Goal: Information Seeking & Learning: Understand process/instructions

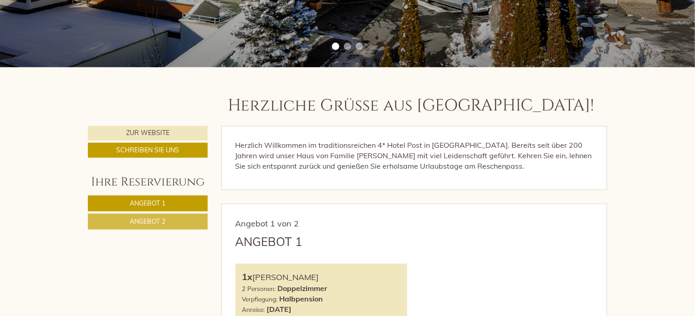
scroll to position [454, 0]
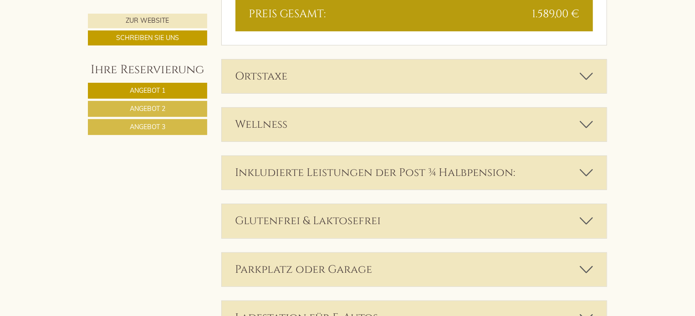
scroll to position [1912, 0]
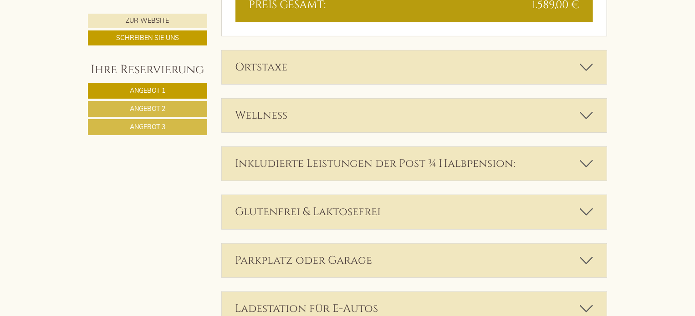
click at [585, 160] on icon at bounding box center [586, 163] width 13 height 15
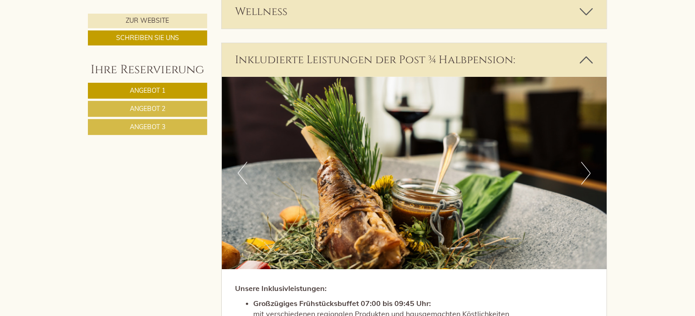
scroll to position [1958, 0]
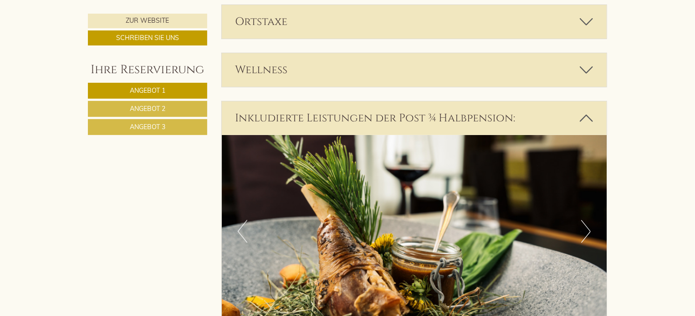
click at [587, 116] on icon at bounding box center [586, 118] width 13 height 15
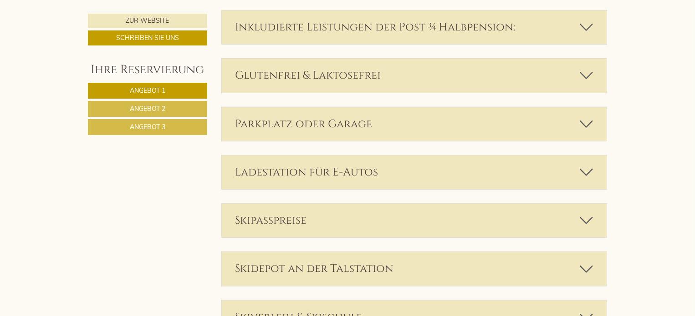
scroll to position [2094, 0]
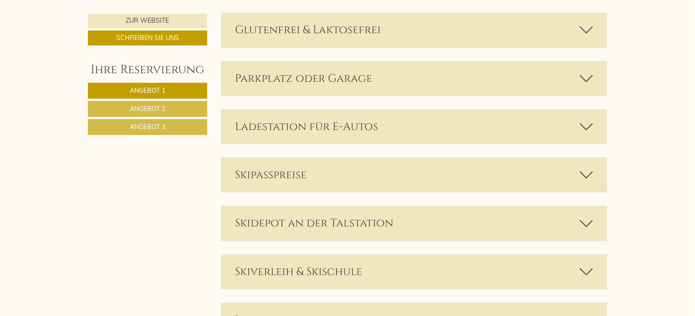
click at [586, 174] on icon at bounding box center [586, 175] width 13 height 15
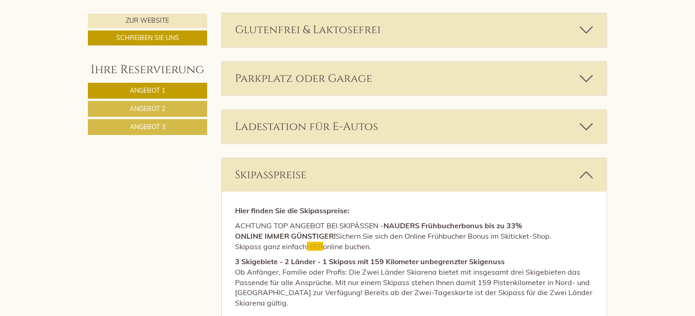
click at [586, 174] on icon at bounding box center [586, 175] width 13 height 15
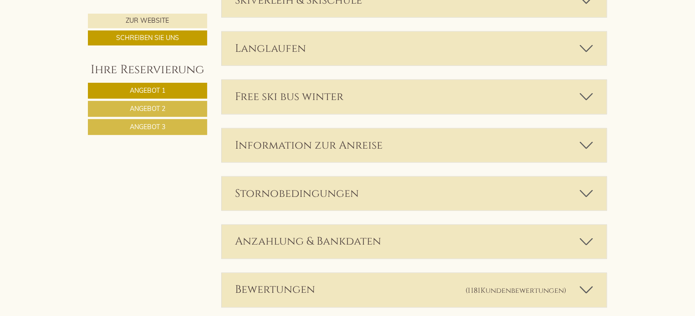
scroll to position [2367, 0]
click at [590, 193] on icon at bounding box center [586, 192] width 13 height 15
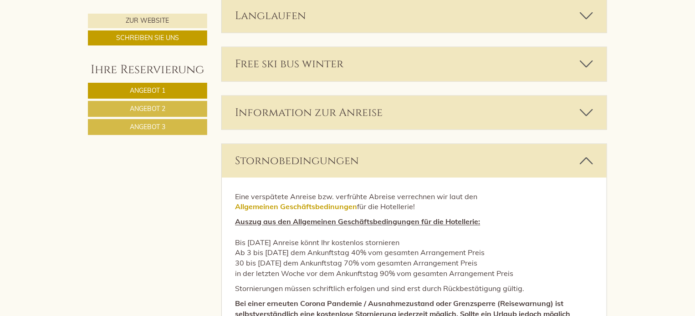
scroll to position [2413, 0]
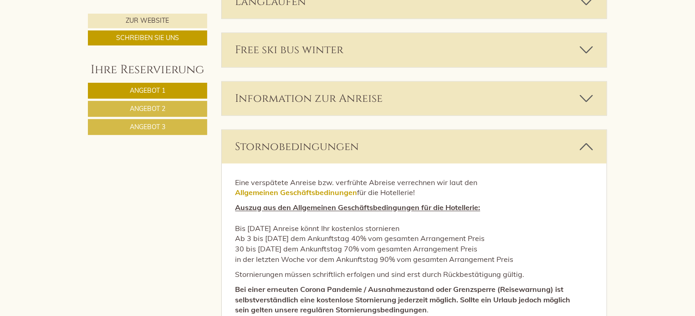
drag, startPoint x: 235, startPoint y: 224, endPoint x: 428, endPoint y: 224, distance: 193.5
click at [428, 224] on p "Auszug aus den Allgemeinen Geschäftsbedingungen für die Hotellerie: Bis 3 Monat…" at bounding box center [414, 234] width 358 height 62
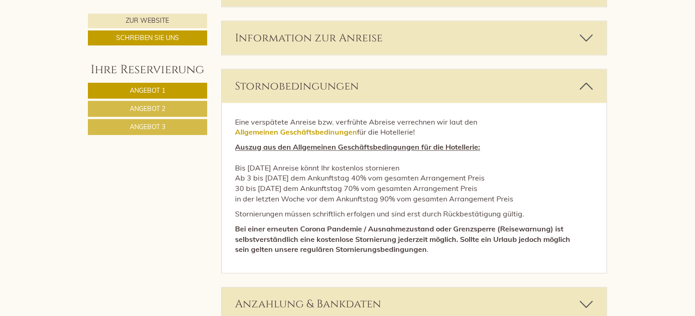
scroll to position [2458, 0]
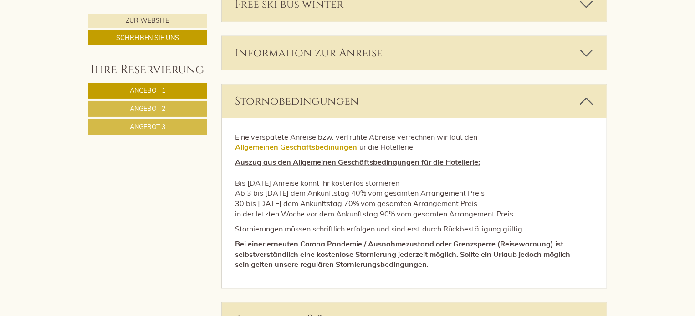
click at [590, 94] on icon at bounding box center [586, 101] width 13 height 15
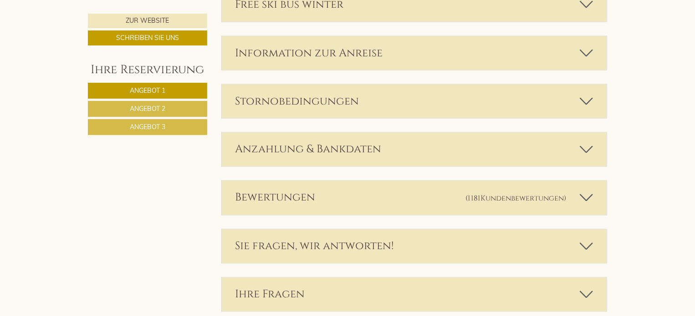
click at [585, 145] on icon at bounding box center [586, 149] width 13 height 15
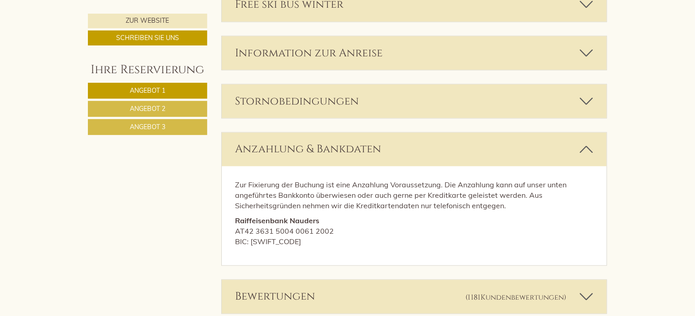
click at [585, 145] on icon at bounding box center [586, 149] width 13 height 15
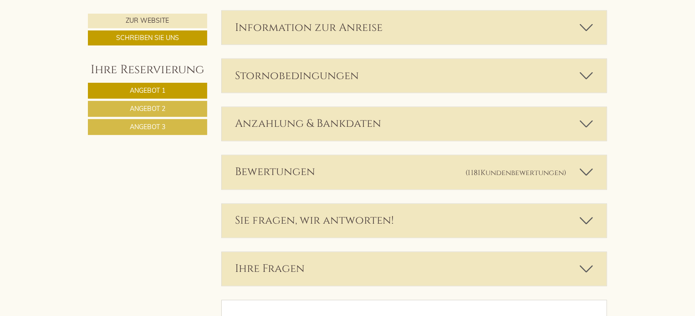
scroll to position [2504, 0]
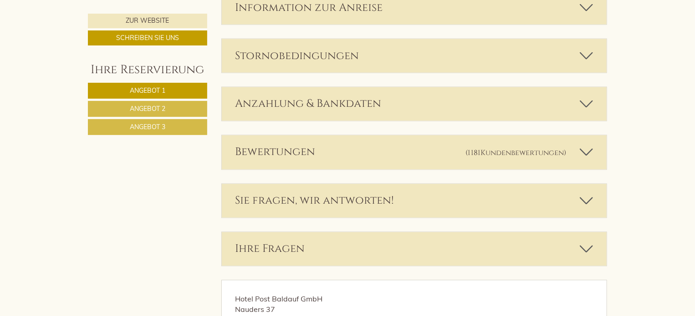
click at [590, 193] on icon at bounding box center [586, 200] width 13 height 15
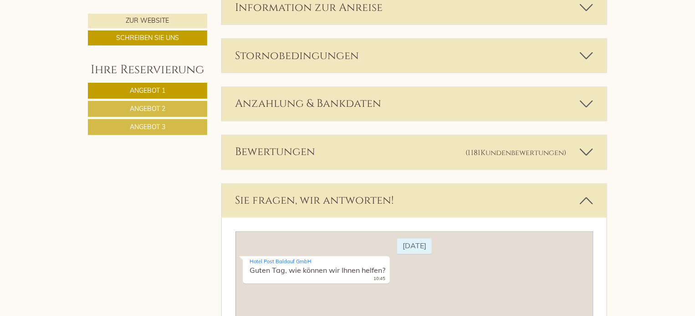
scroll to position [2595, 0]
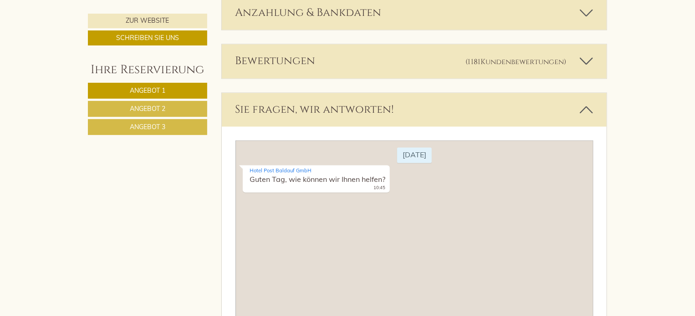
click at [581, 112] on icon at bounding box center [586, 109] width 13 height 15
